Goal: Task Accomplishment & Management: Manage account settings

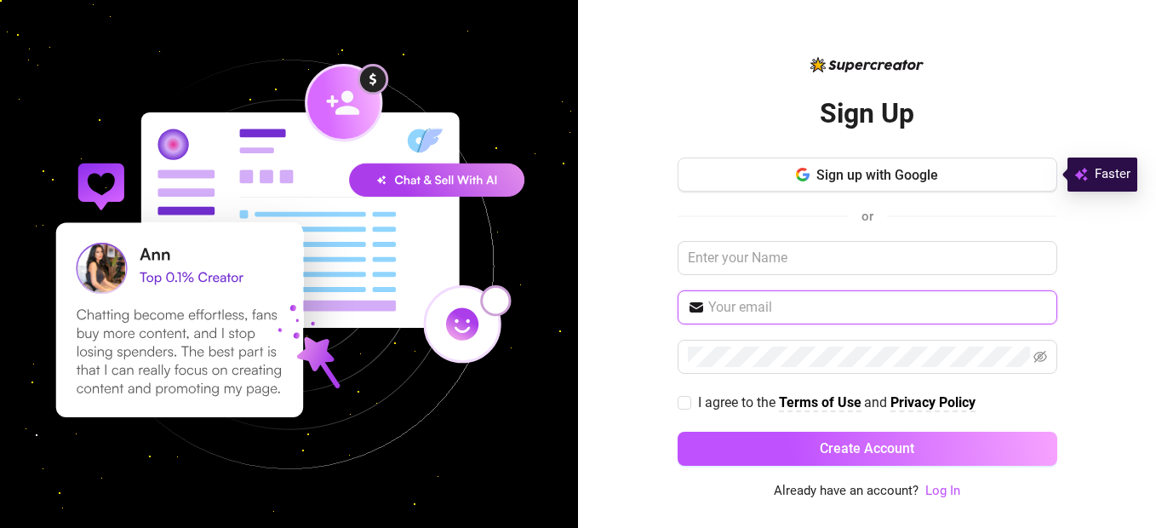
click at [737, 313] on input "text" at bounding box center [877, 307] width 339 height 20
click at [736, 313] on input "text" at bounding box center [877, 307] width 339 height 20
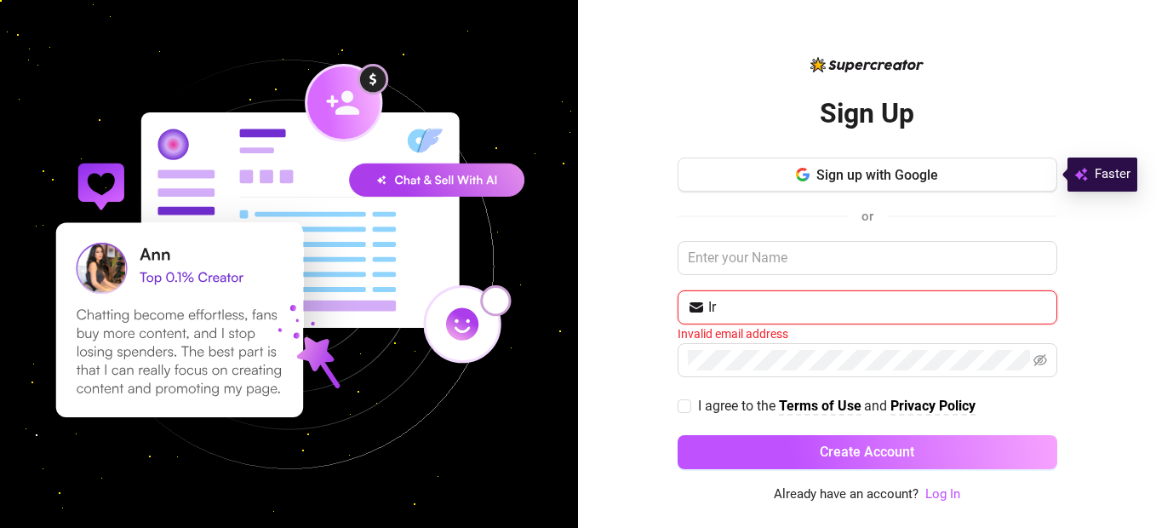
type input "I"
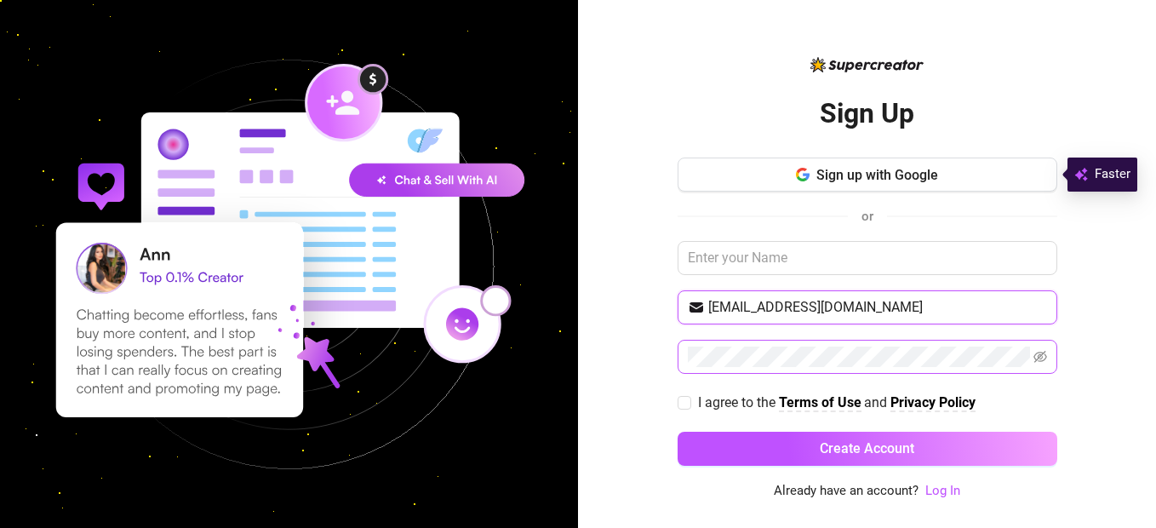
type input "[EMAIL_ADDRESS][DOMAIN_NAME]"
click at [686, 354] on span at bounding box center [868, 357] width 380 height 34
click at [687, 401] on input "I agree to the Terms of Use and Privacy Policy" at bounding box center [684, 402] width 12 height 12
checkbox input "true"
click at [952, 490] on link "Log In" at bounding box center [943, 490] width 35 height 15
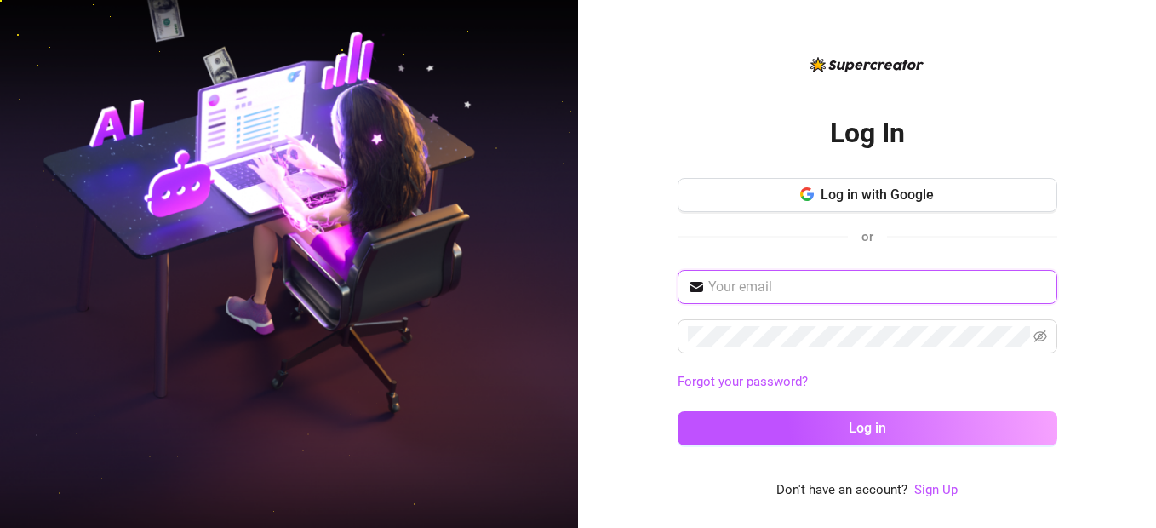
click at [783, 291] on input "text" at bounding box center [877, 287] width 339 height 20
type input "[EMAIL_ADDRESS][DOMAIN_NAME]"
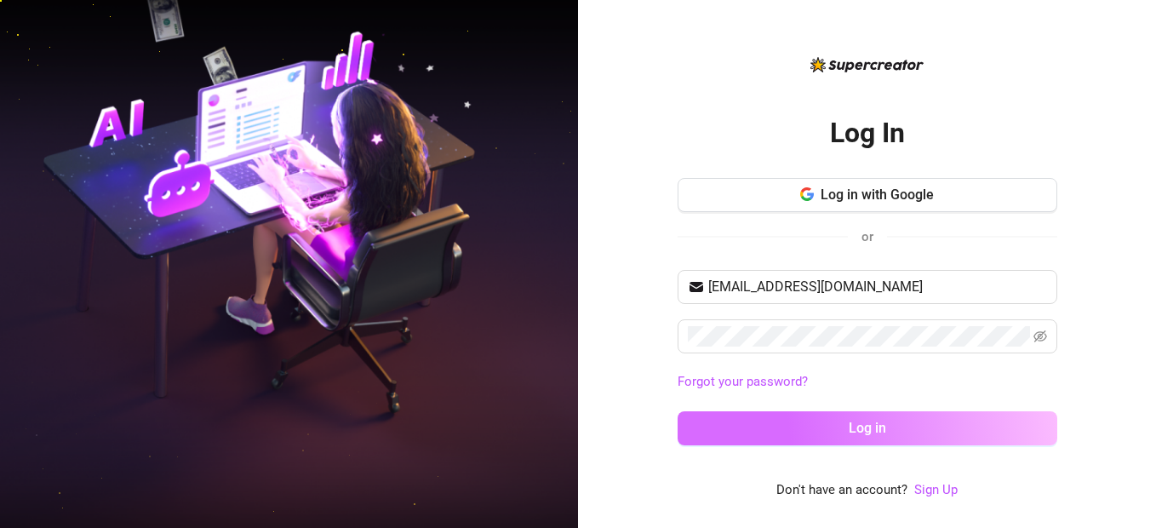
click at [882, 424] on span "Log in" at bounding box center [867, 428] width 37 height 16
